Goal: Task Accomplishment & Management: Use online tool/utility

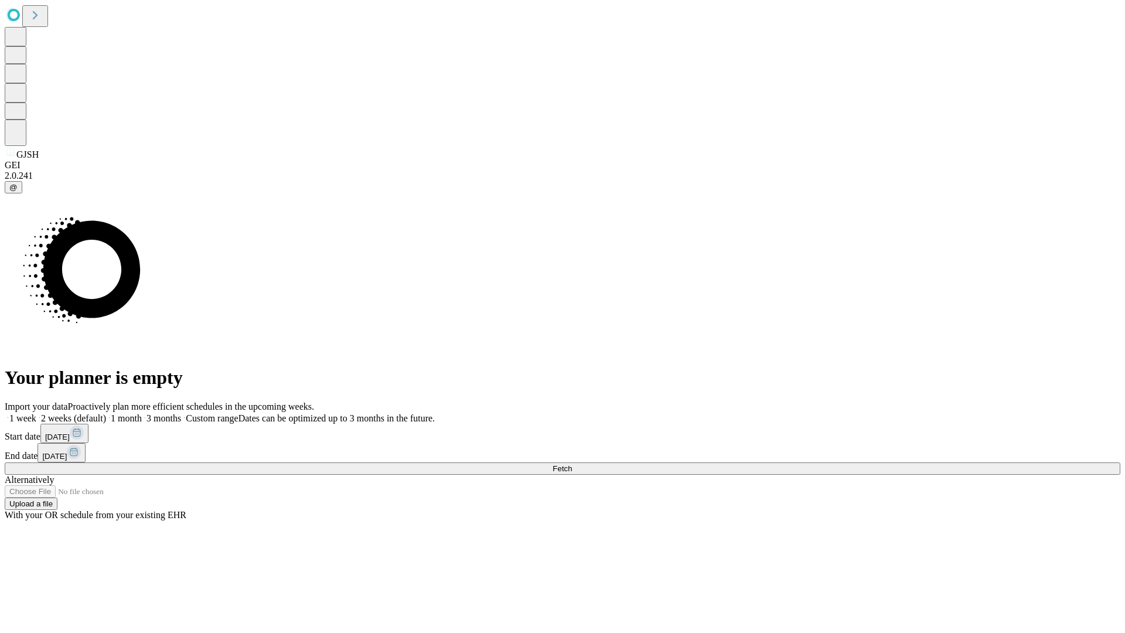
click at [572, 464] on span "Fetch" at bounding box center [561, 468] width 19 height 9
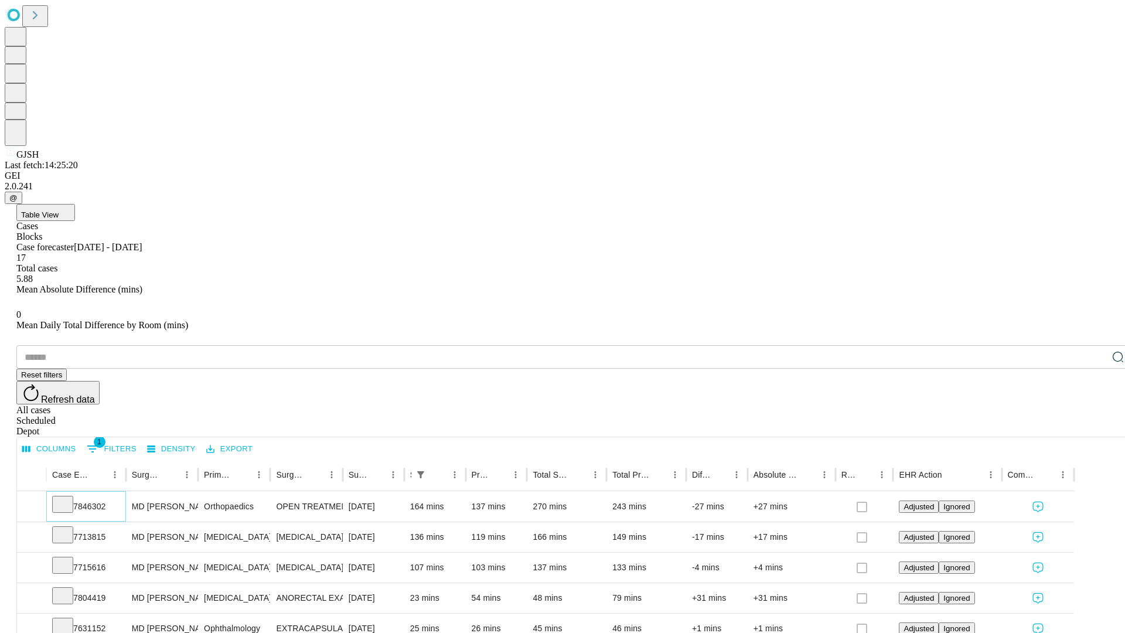
click at [69, 497] on icon at bounding box center [63, 503] width 12 height 12
